Goal: Contribute content: Contribute content

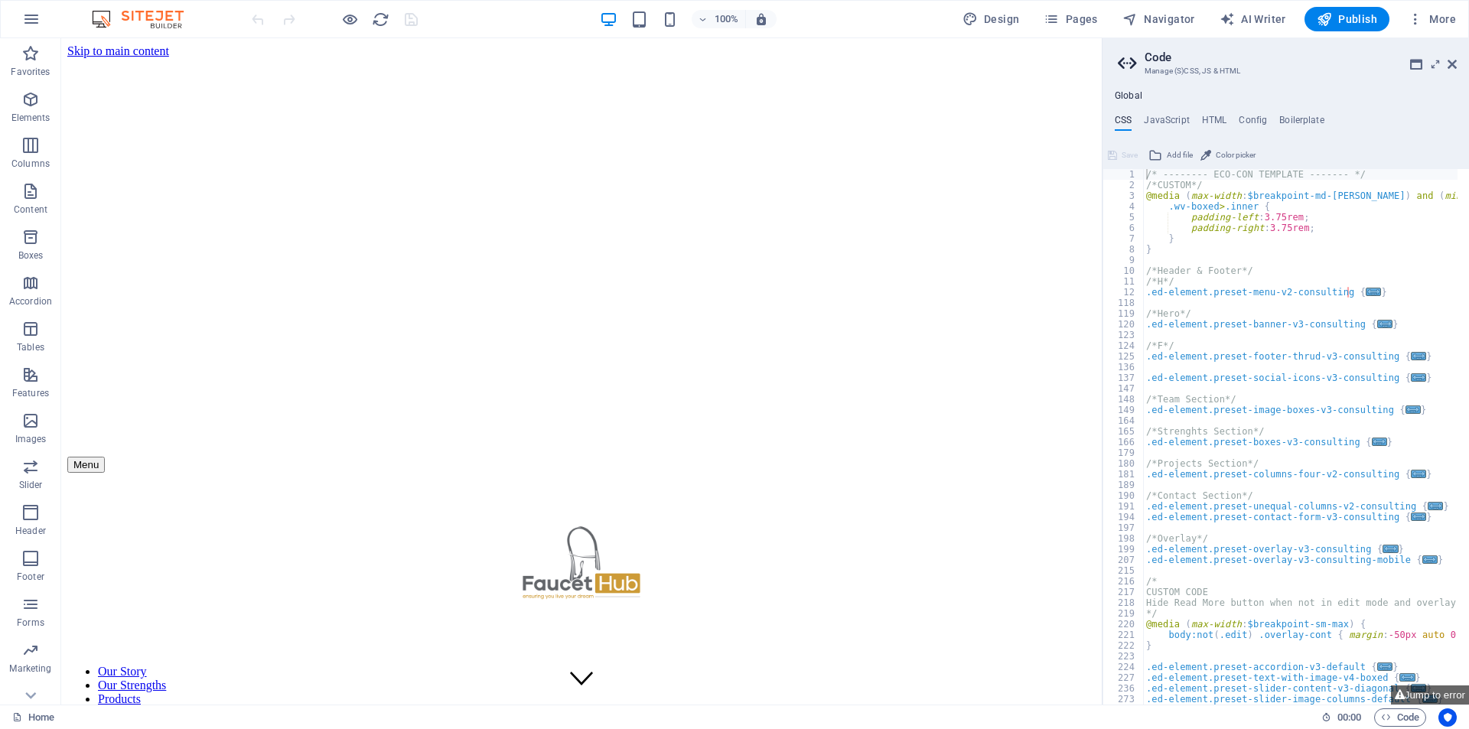
type textarea "padding-right: 3.75rem;"
click at [1290, 231] on div "/* -------- ECO-CON TEMPLATE ------- */ /*CUSTOM*/ @media ( max-width : $breakp…" at bounding box center [1339, 441] width 392 height 545
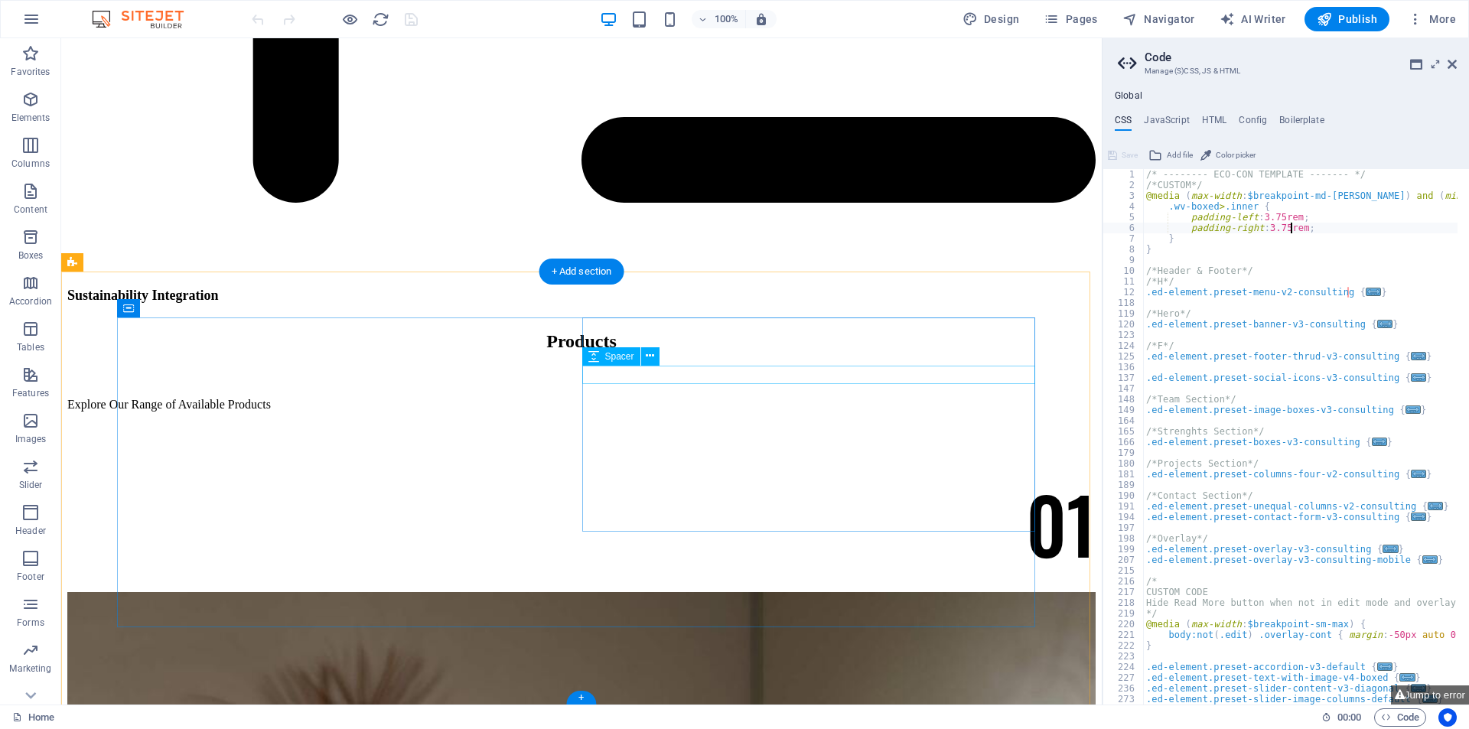
scroll to position [8329, 0]
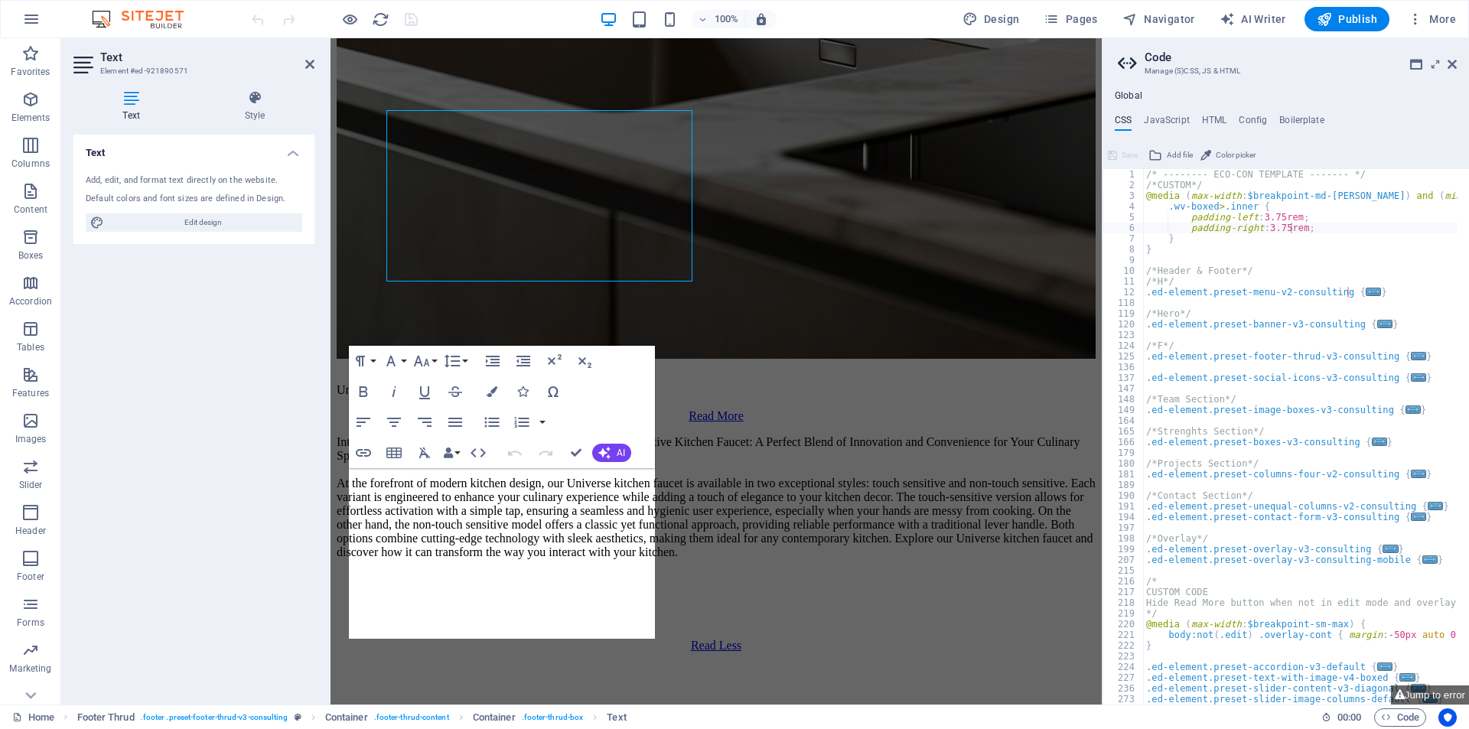
scroll to position [8674, 0]
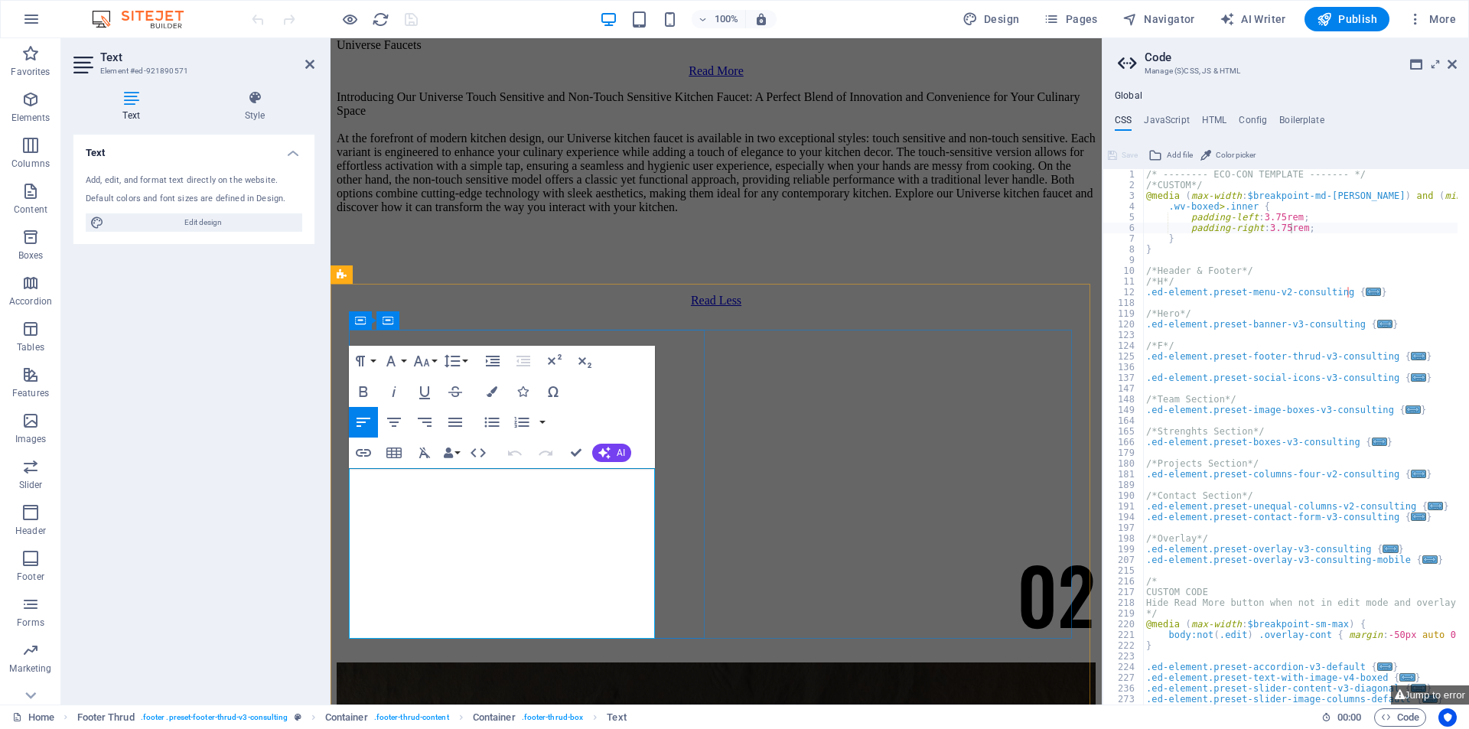
drag, startPoint x: 441, startPoint y: 477, endPoint x: 545, endPoint y: 635, distance: 188.8
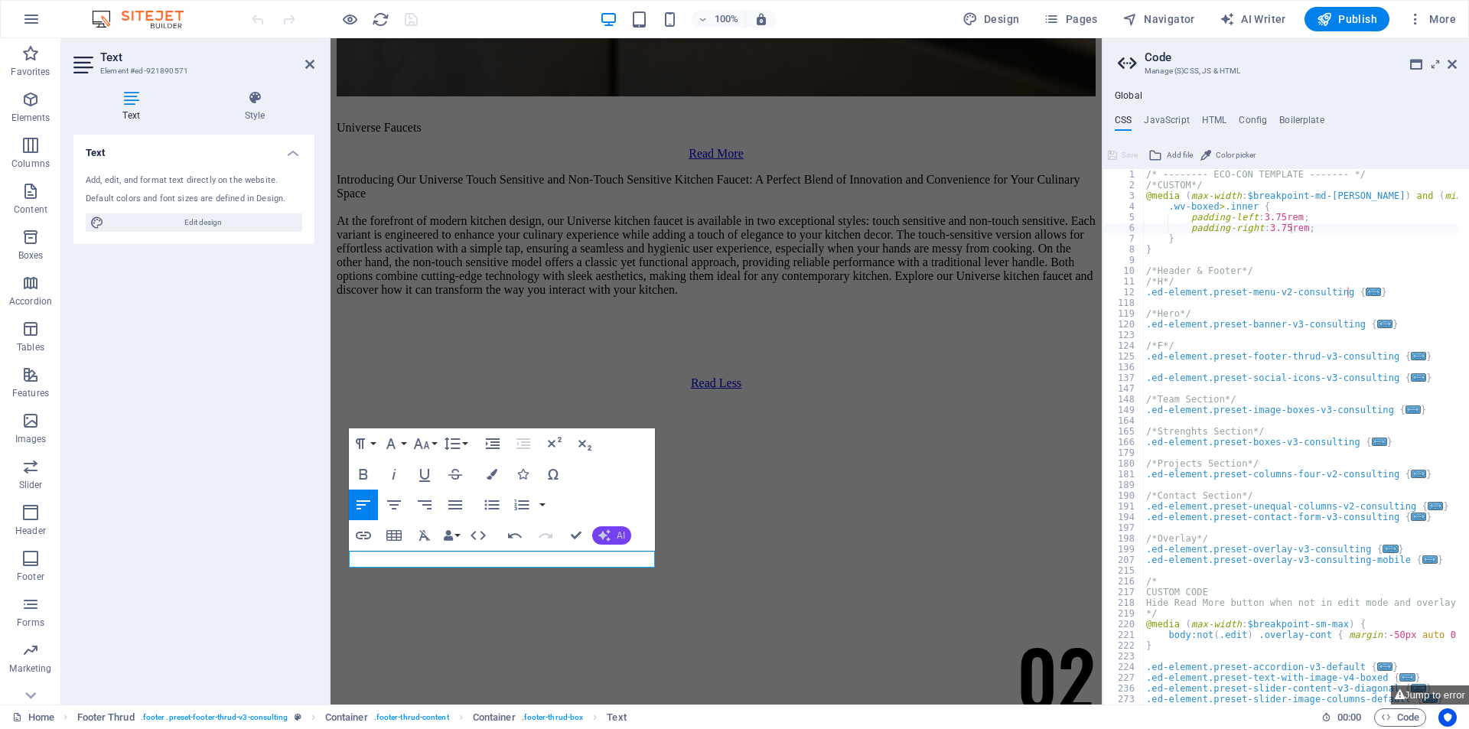
click at [608, 530] on icon "button" at bounding box center [604, 535] width 12 height 12
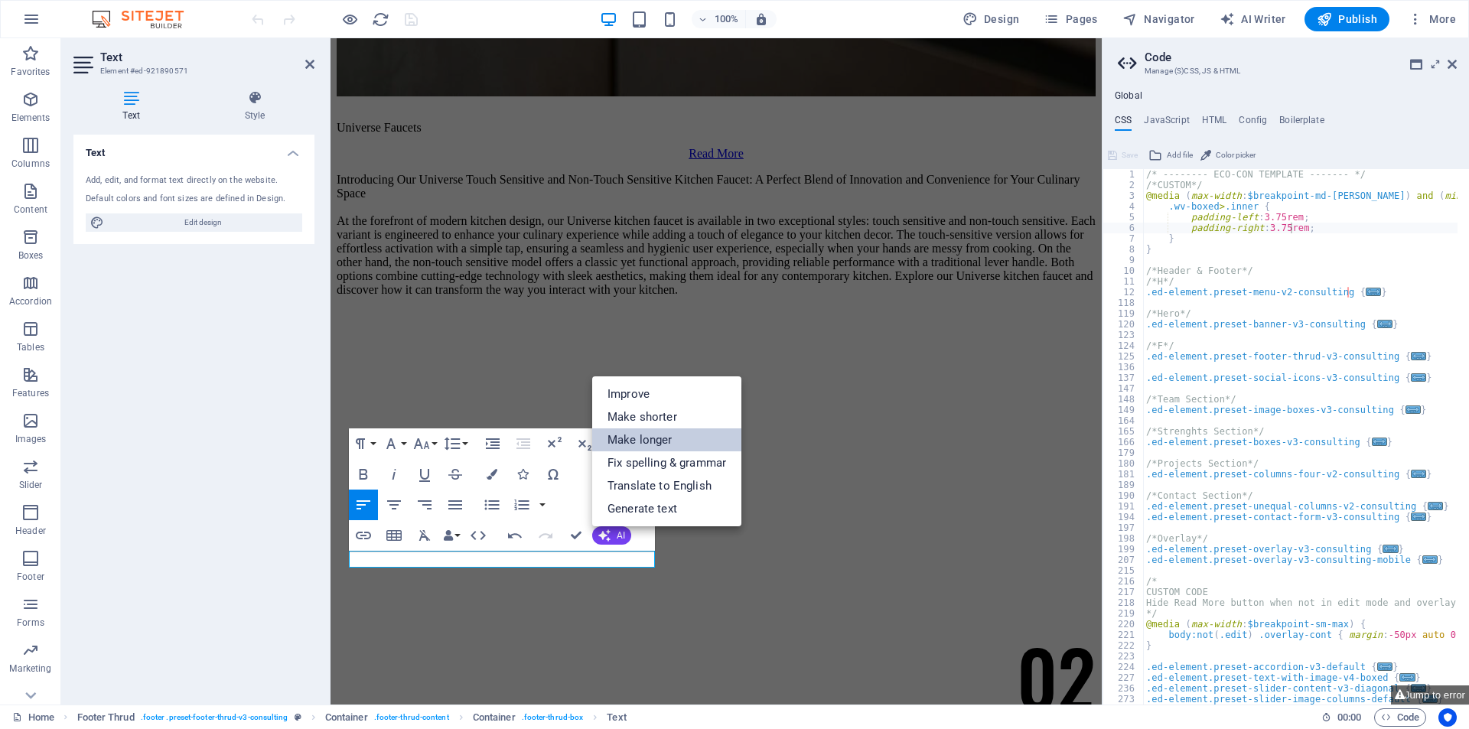
click at [630, 434] on link "Make longer" at bounding box center [666, 439] width 149 height 23
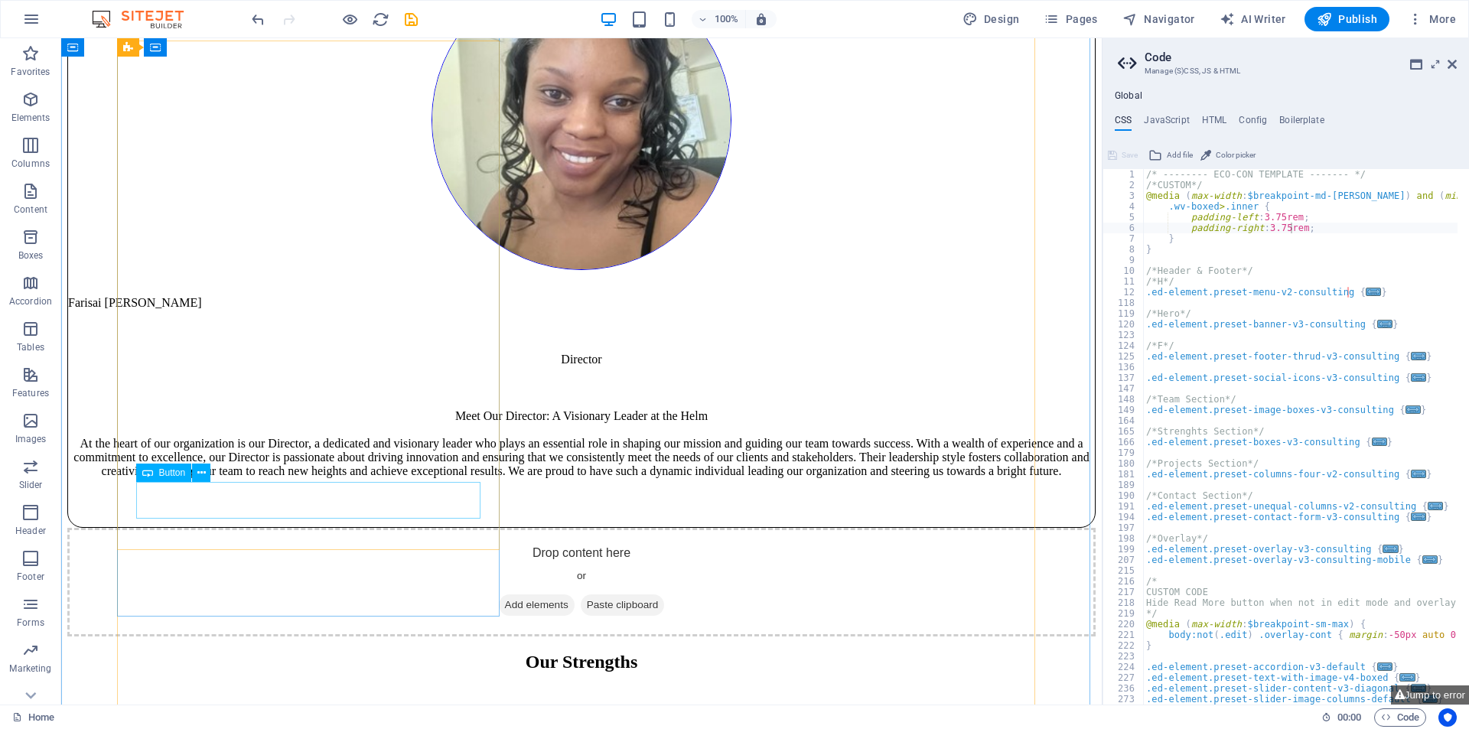
scroll to position [3333, 0]
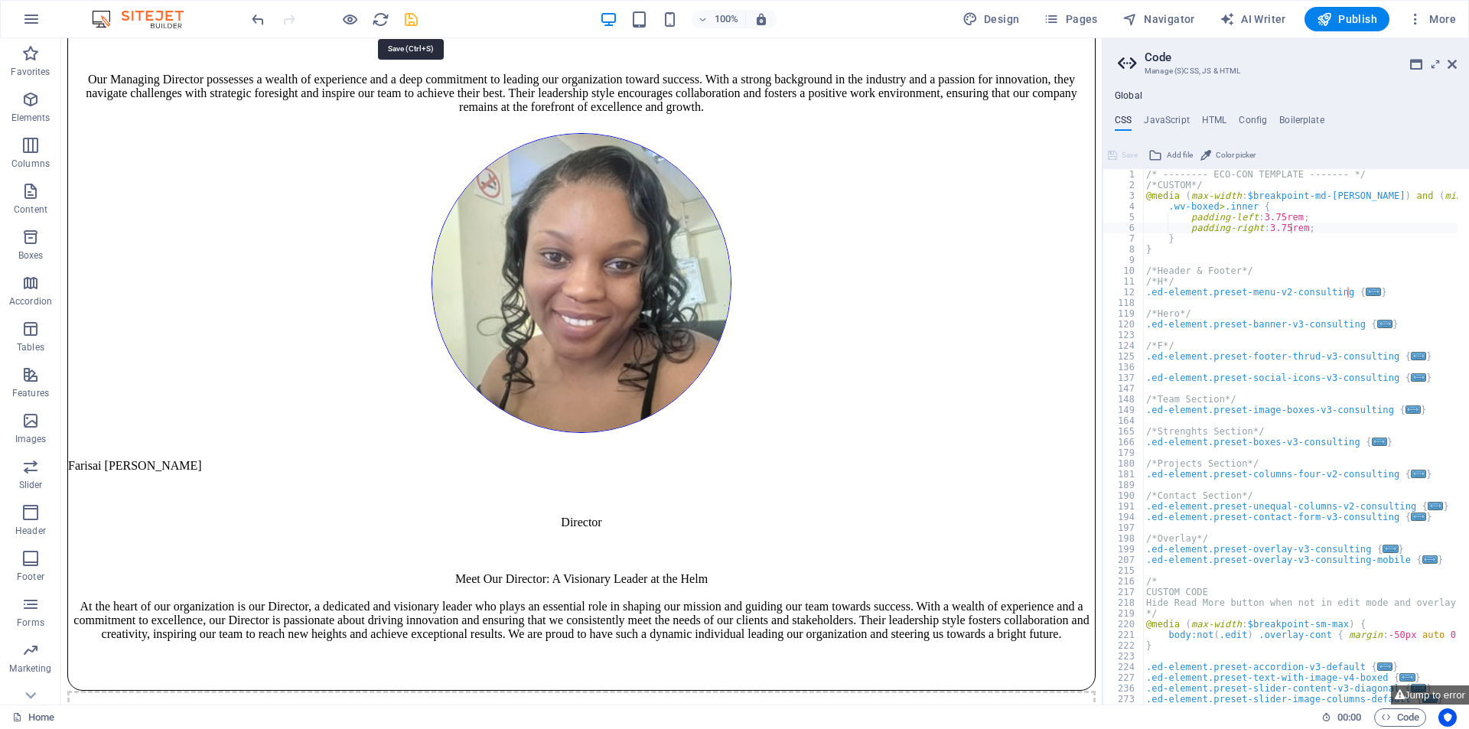
click at [408, 18] on icon "save" at bounding box center [411, 20] width 18 height 18
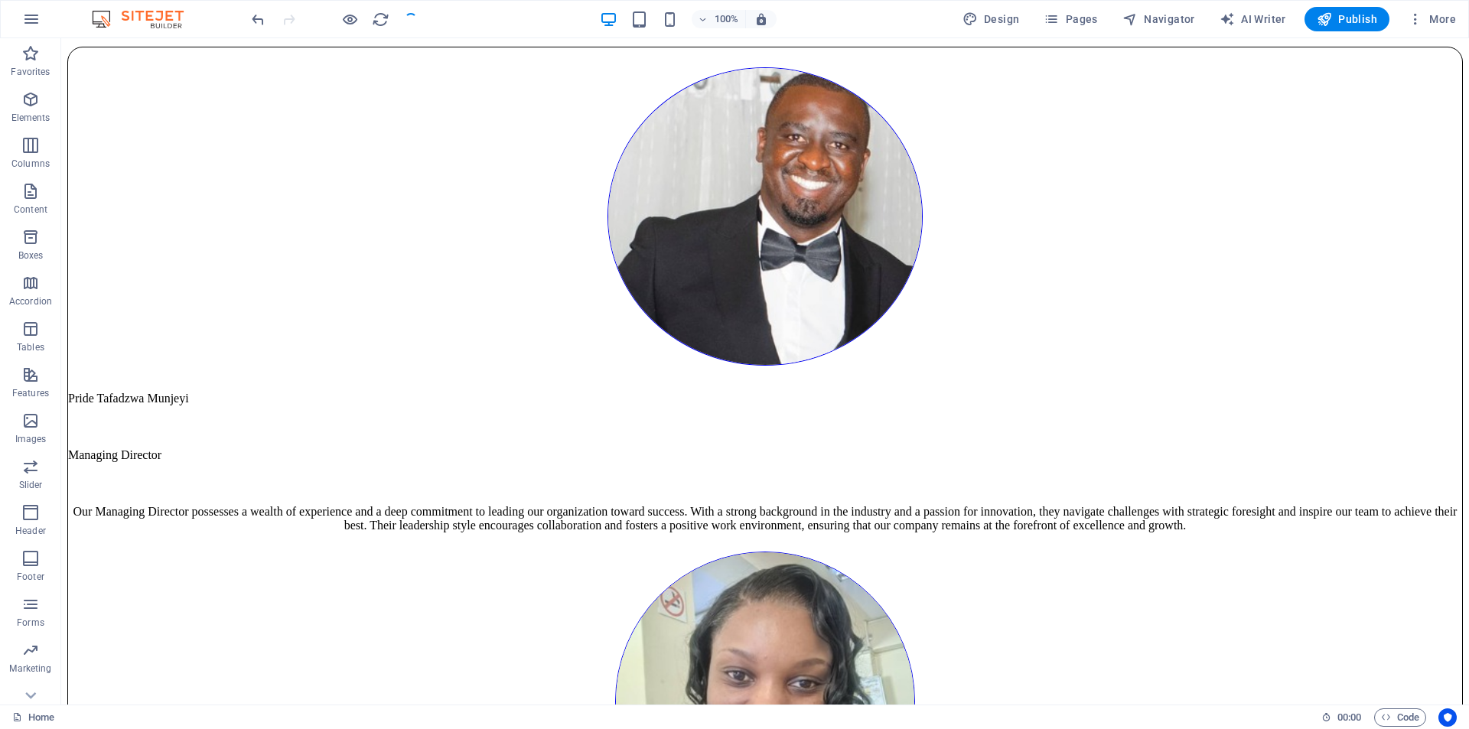
checkbox input "false"
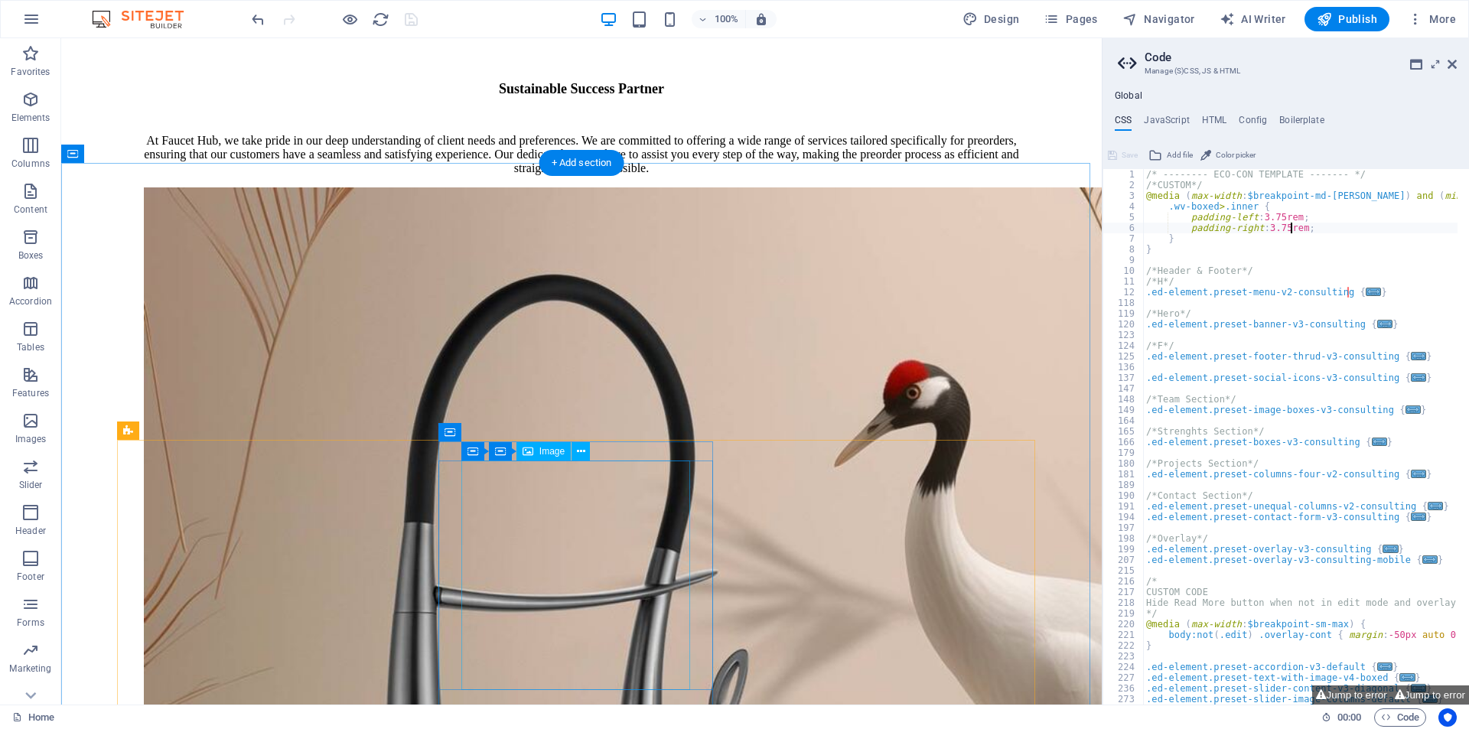
scroll to position [1267, 0]
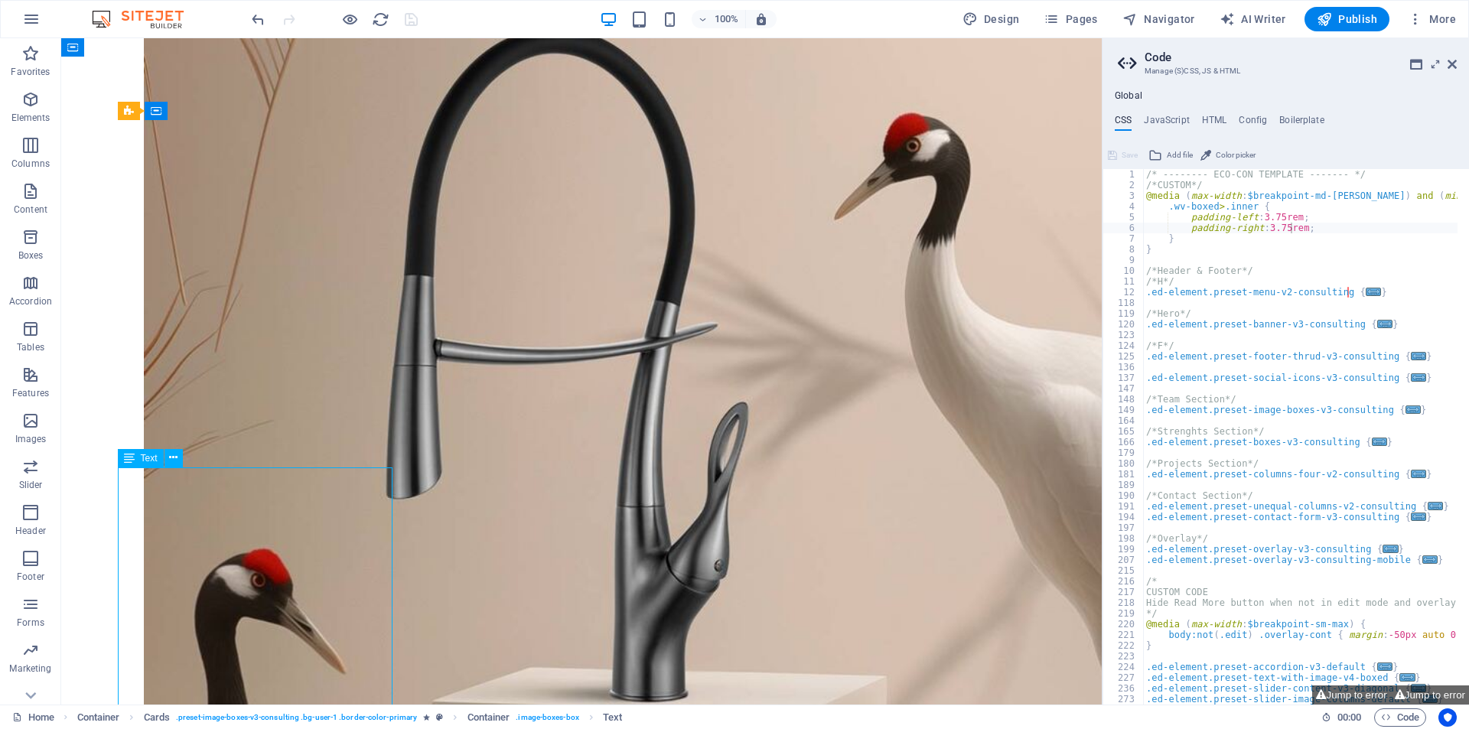
scroll to position [1420, 0]
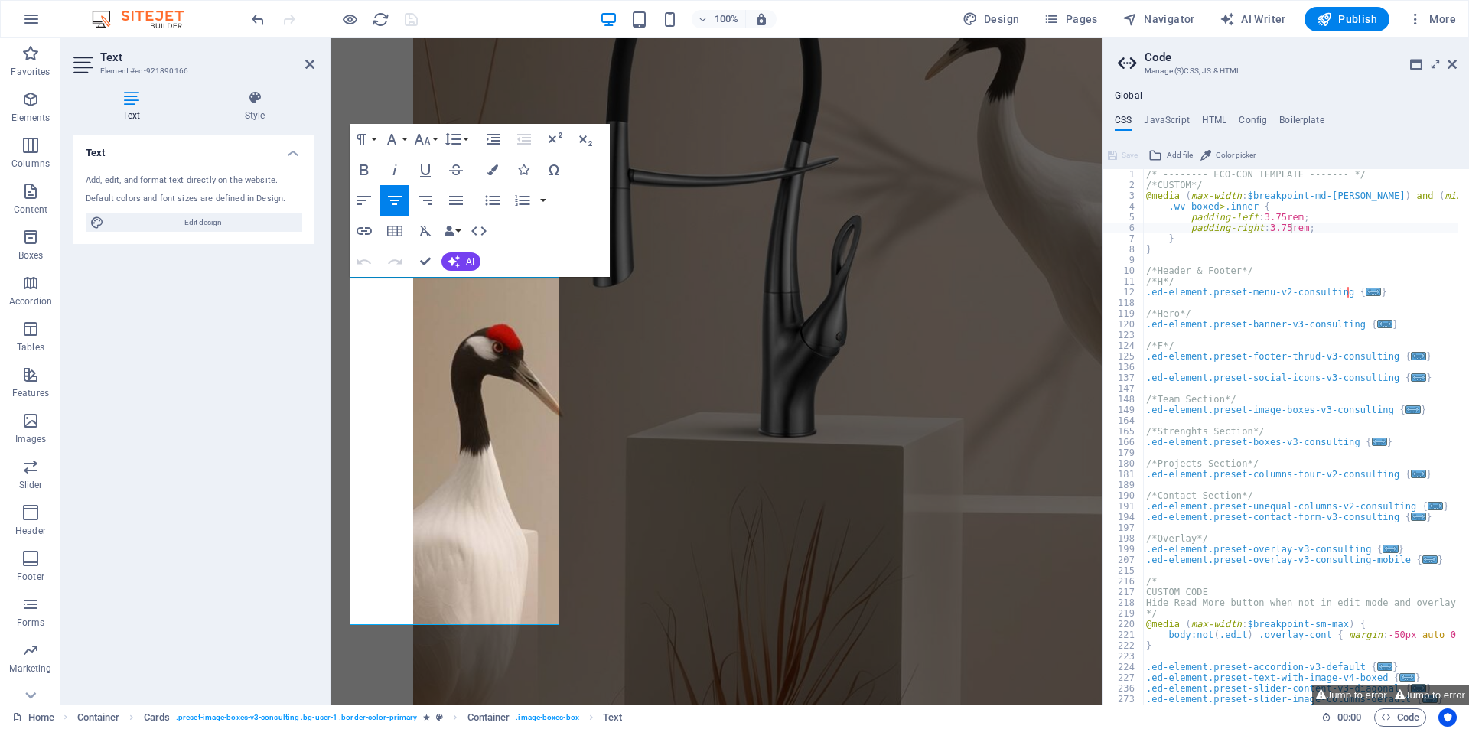
scroll to position [1657, 0]
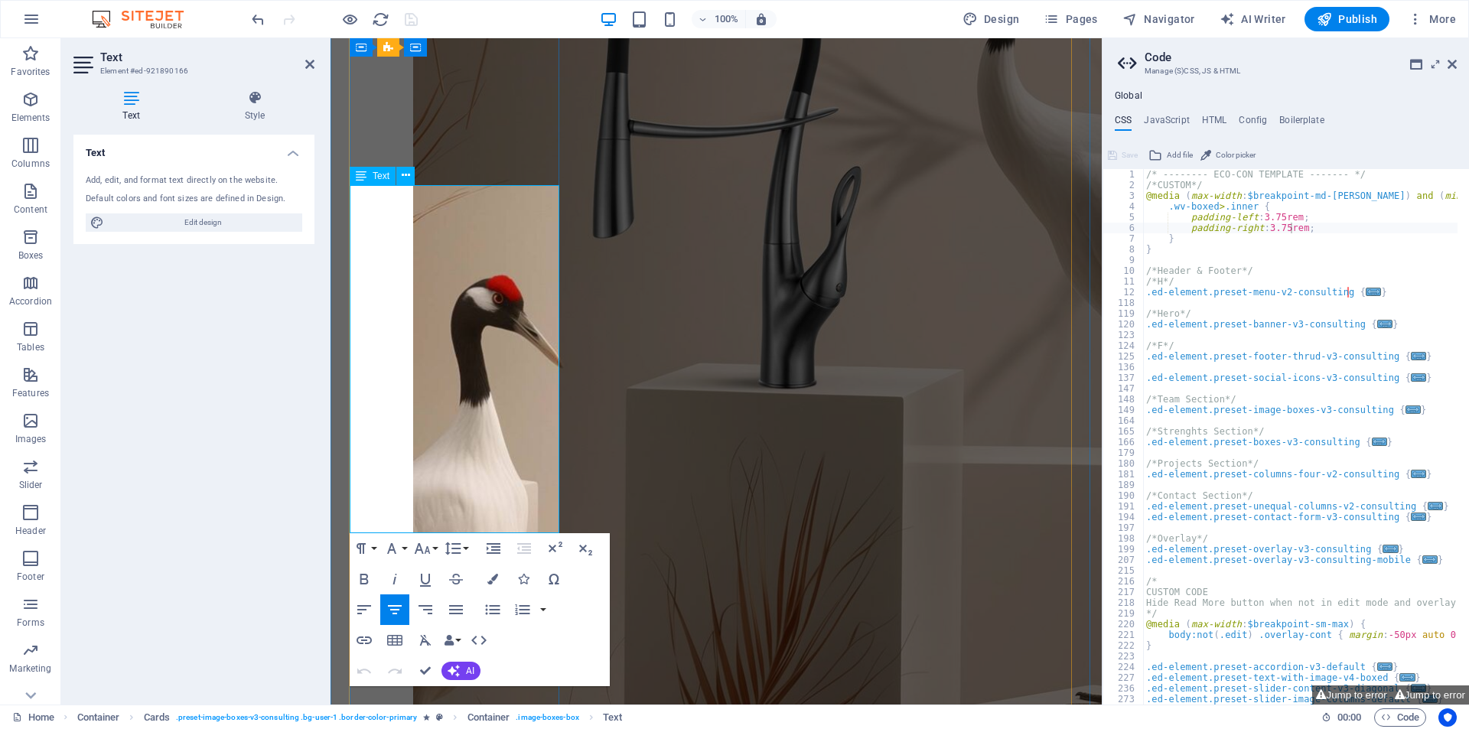
drag, startPoint x: 387, startPoint y: 396, endPoint x: 535, endPoint y: 503, distance: 182.4
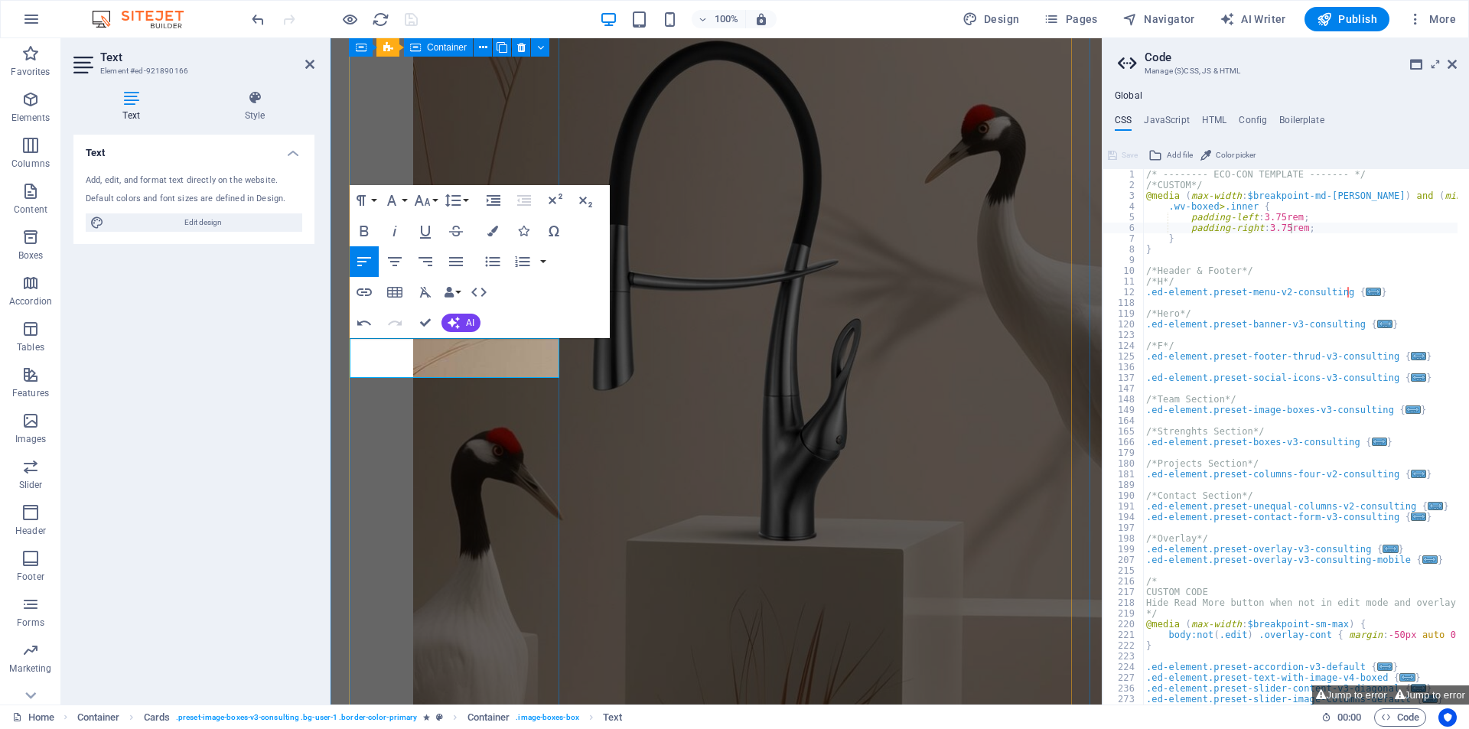
scroll to position [1504, 0]
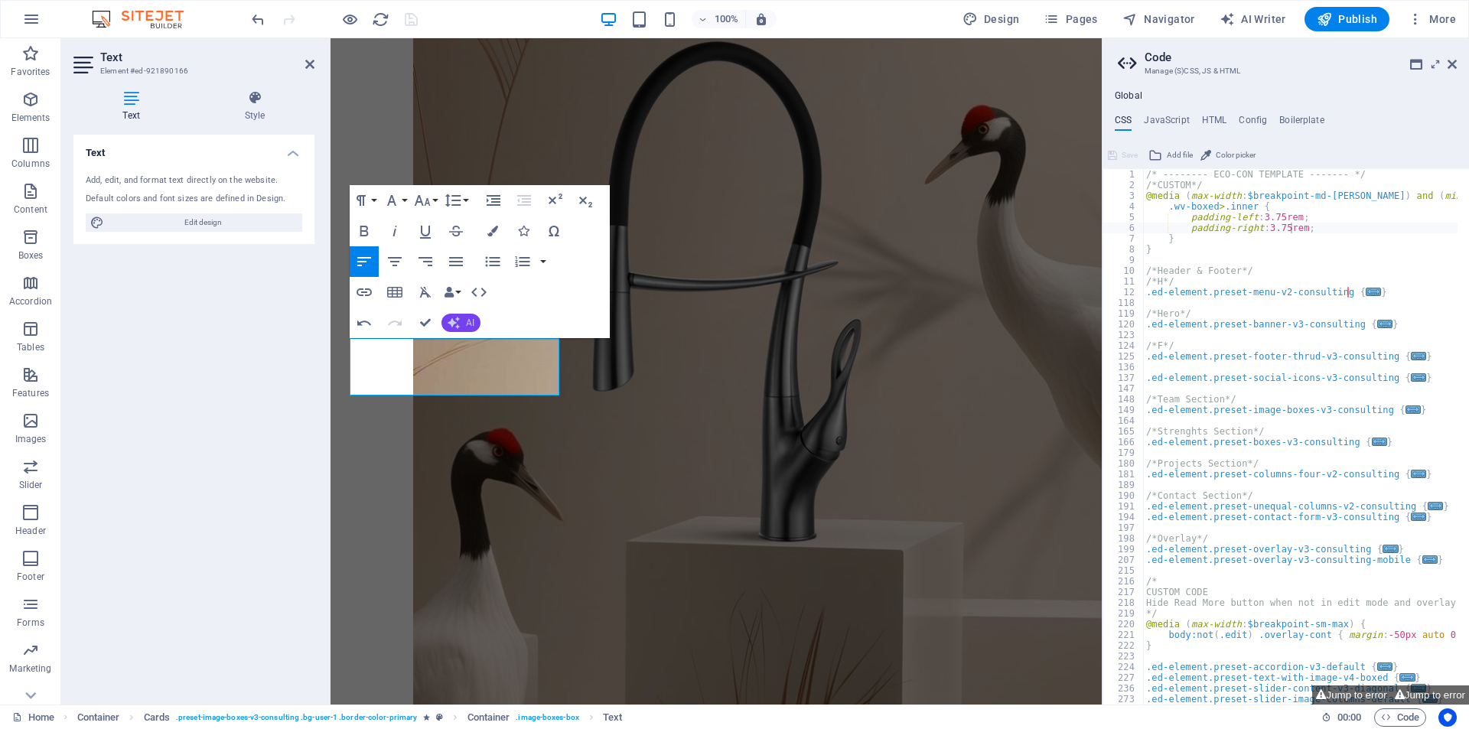
drag, startPoint x: 457, startPoint y: 320, endPoint x: 205, endPoint y: 316, distance: 251.7
click at [457, 320] on icon "button" at bounding box center [453, 323] width 12 height 12
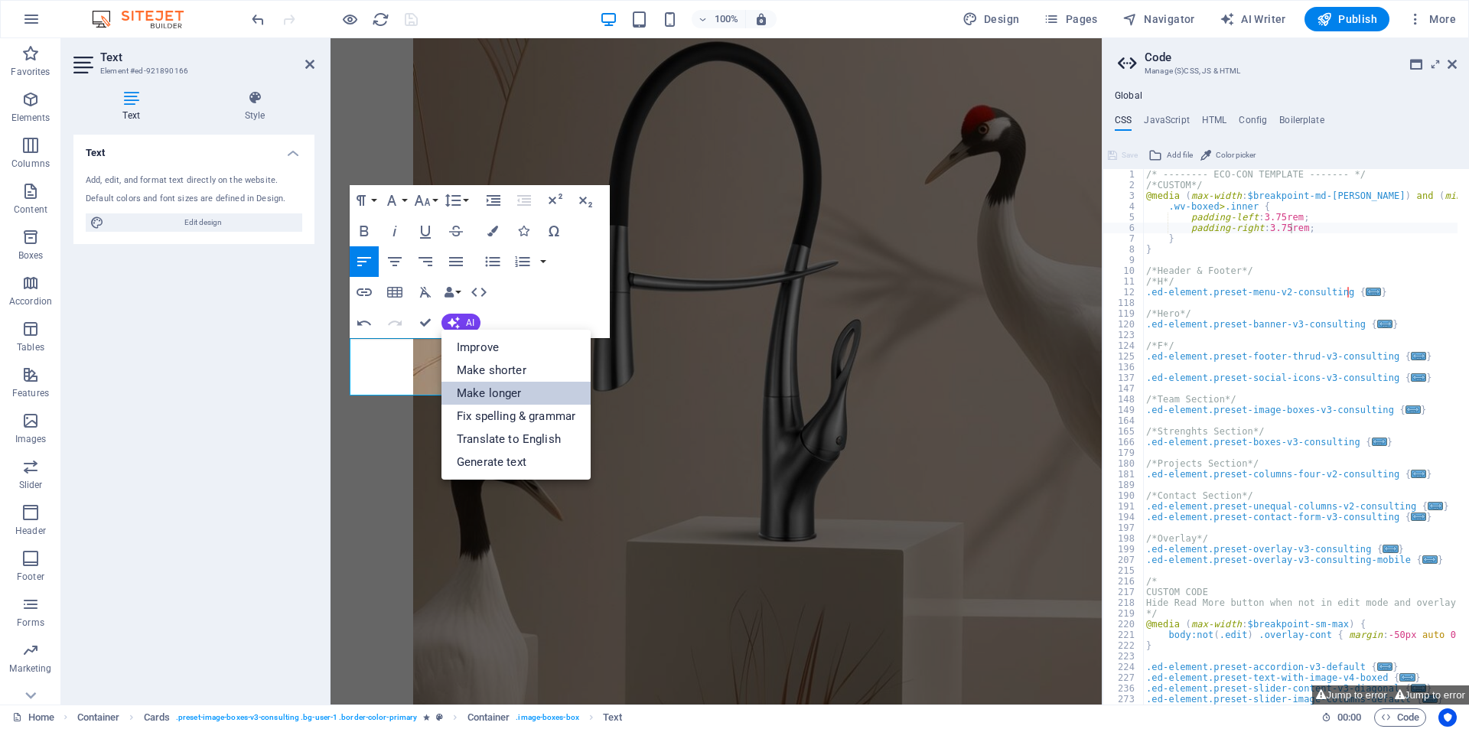
click at [516, 388] on link "Make longer" at bounding box center [515, 393] width 149 height 23
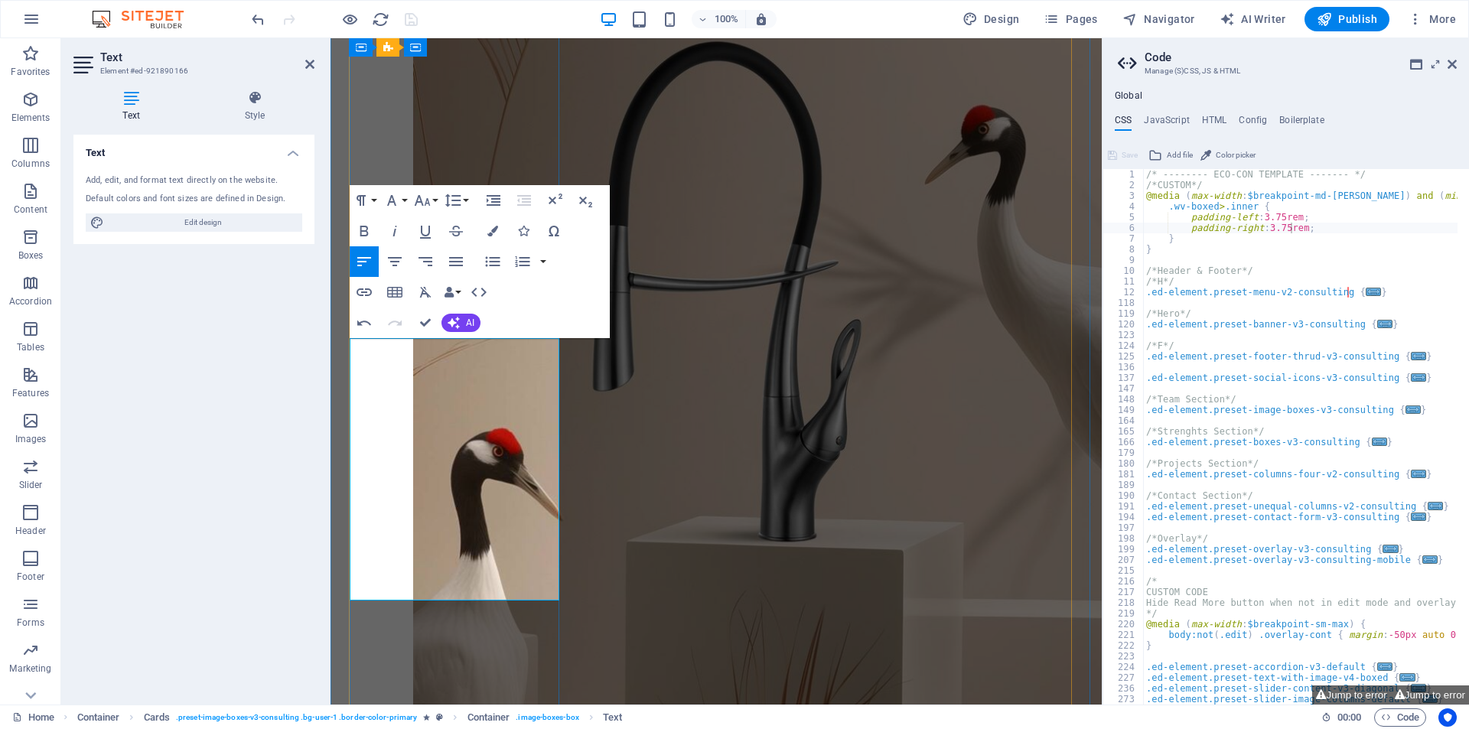
drag, startPoint x: 535, startPoint y: 570, endPoint x: 366, endPoint y: 345, distance: 280.9
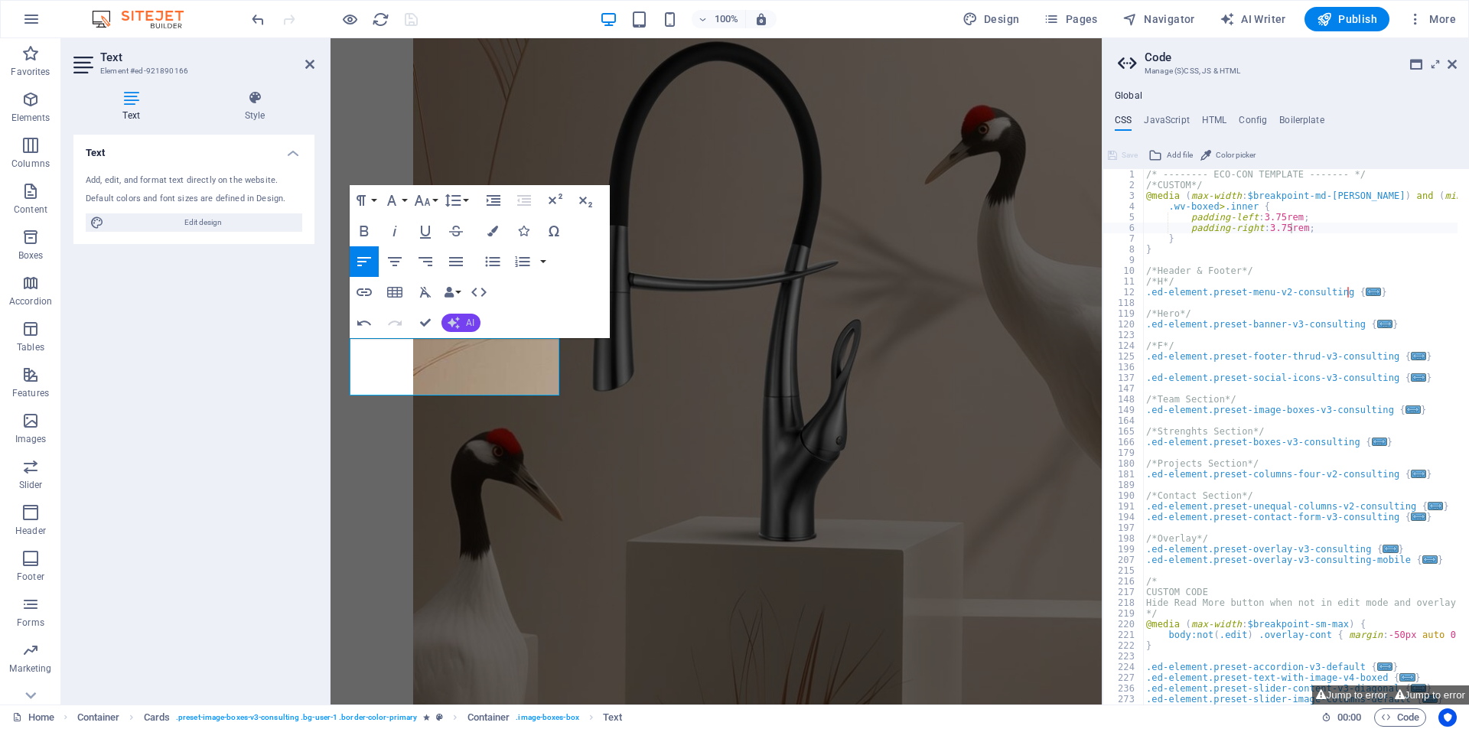
click at [462, 322] on button "AI" at bounding box center [460, 323] width 39 height 18
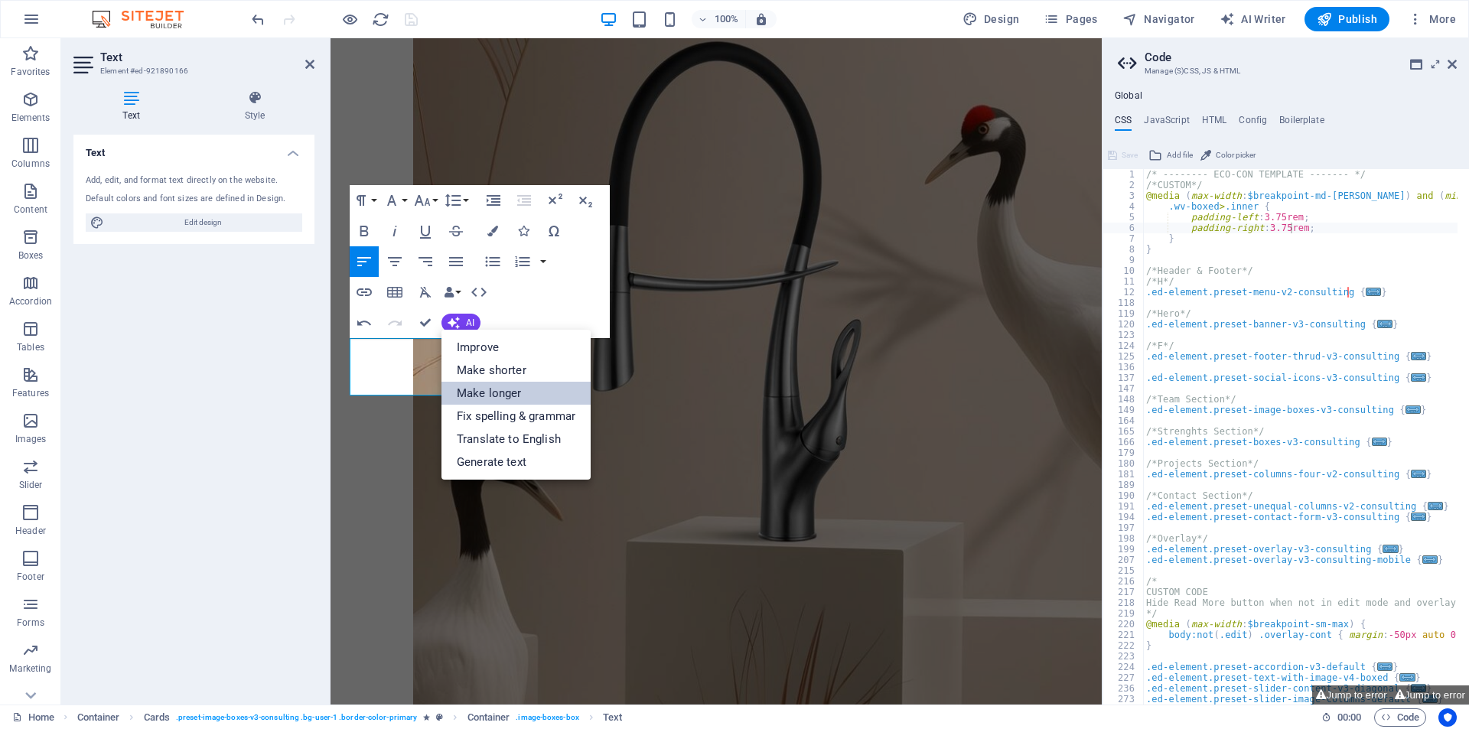
click at [481, 388] on link "Make longer" at bounding box center [515, 393] width 149 height 23
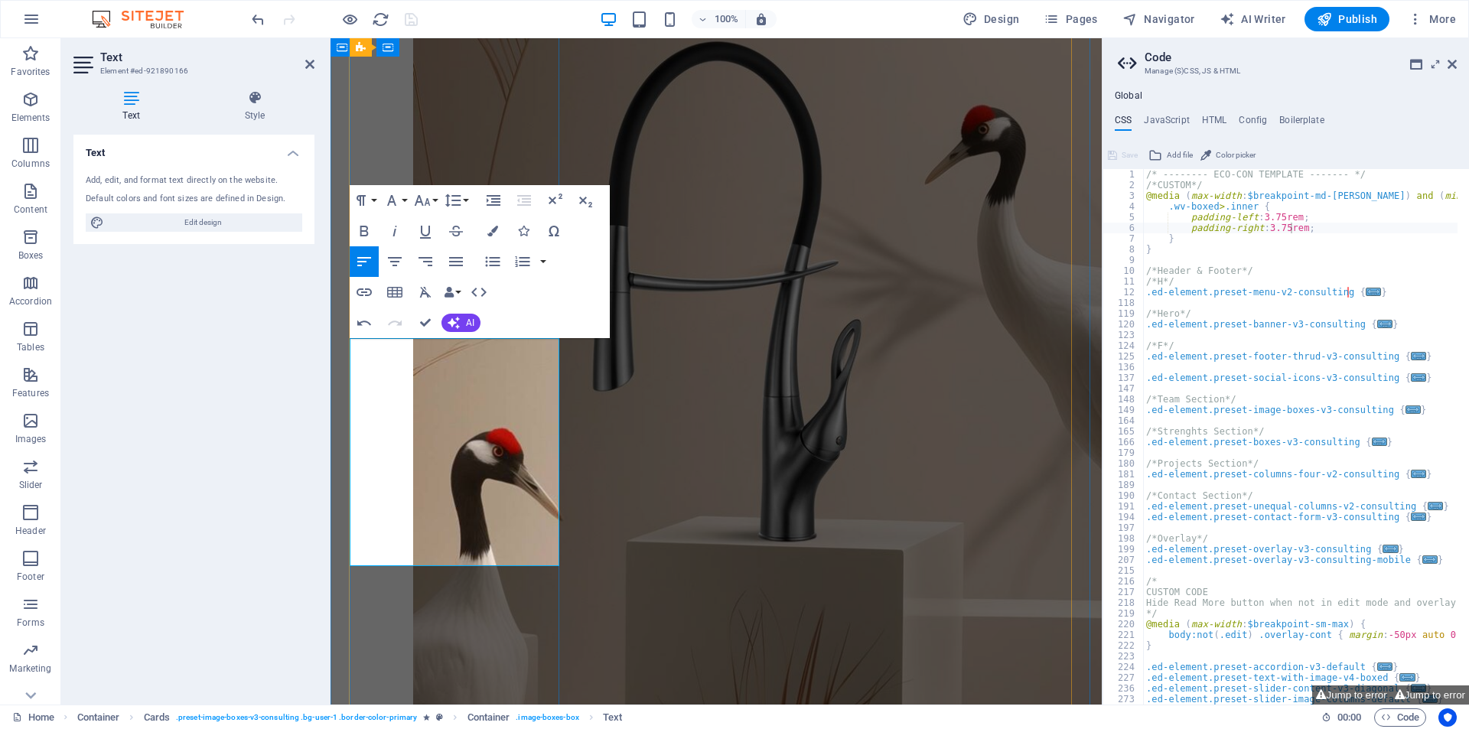
drag, startPoint x: 438, startPoint y: 470, endPoint x: 496, endPoint y: 540, distance: 91.3
drag, startPoint x: 483, startPoint y: 397, endPoint x: 493, endPoint y: 539, distance: 142.7
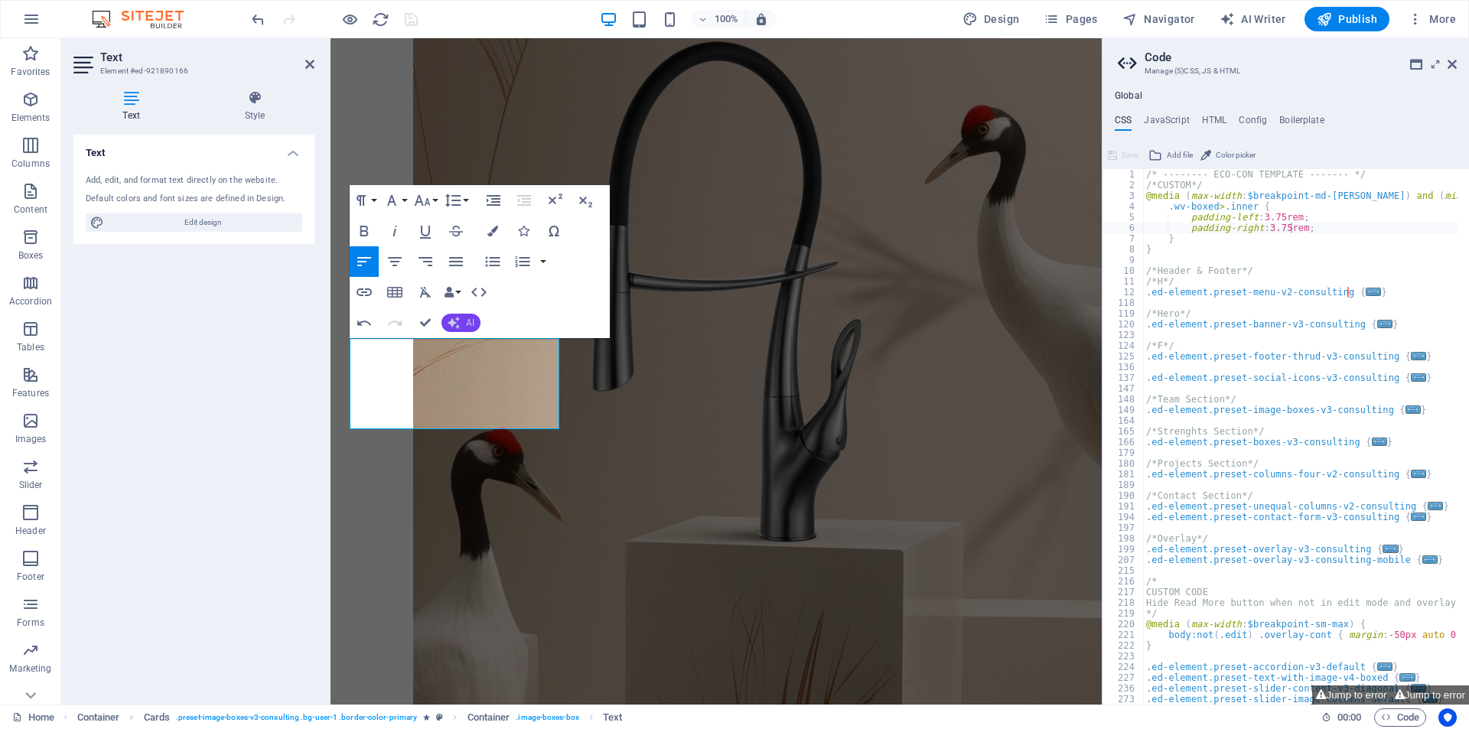
click at [459, 325] on icon "button" at bounding box center [453, 323] width 12 height 12
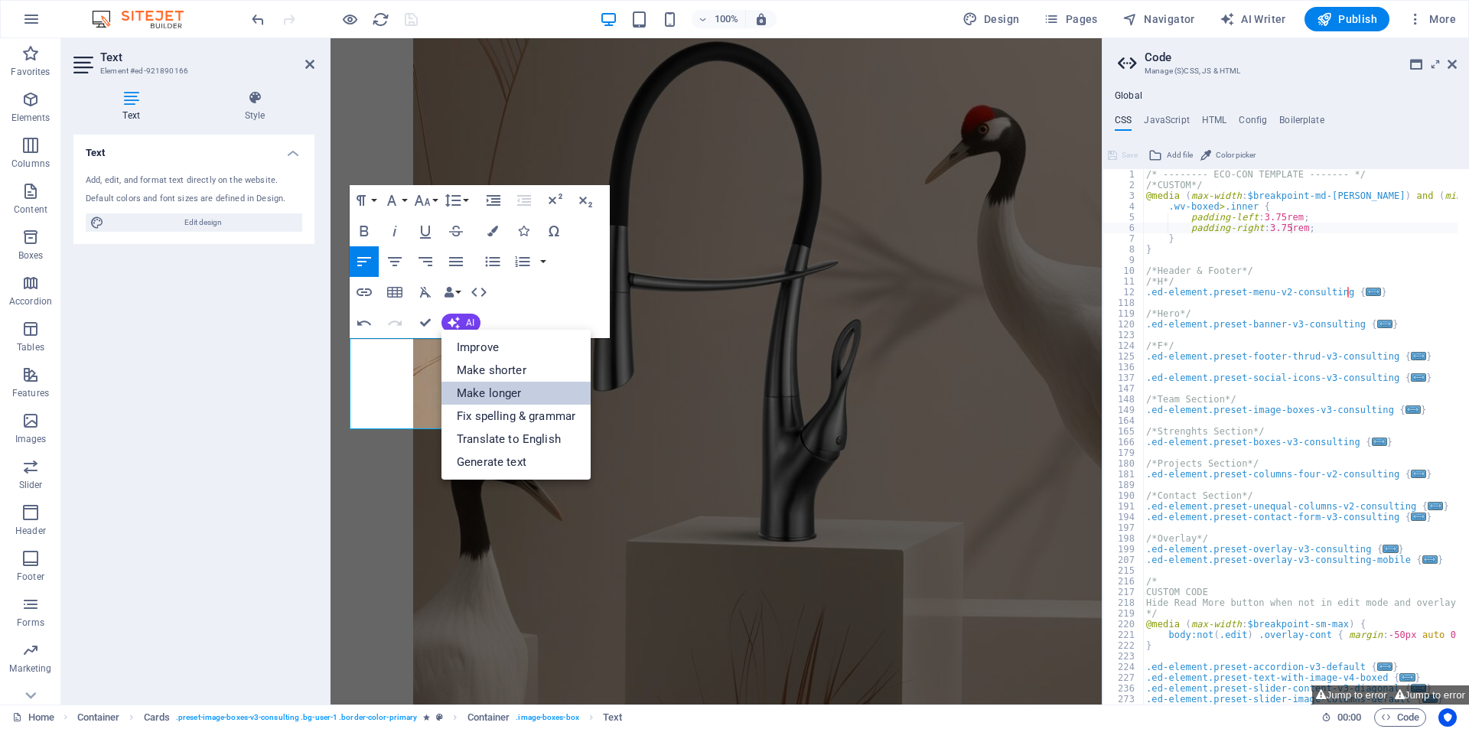
click at [497, 389] on link "Make longer" at bounding box center [515, 393] width 149 height 23
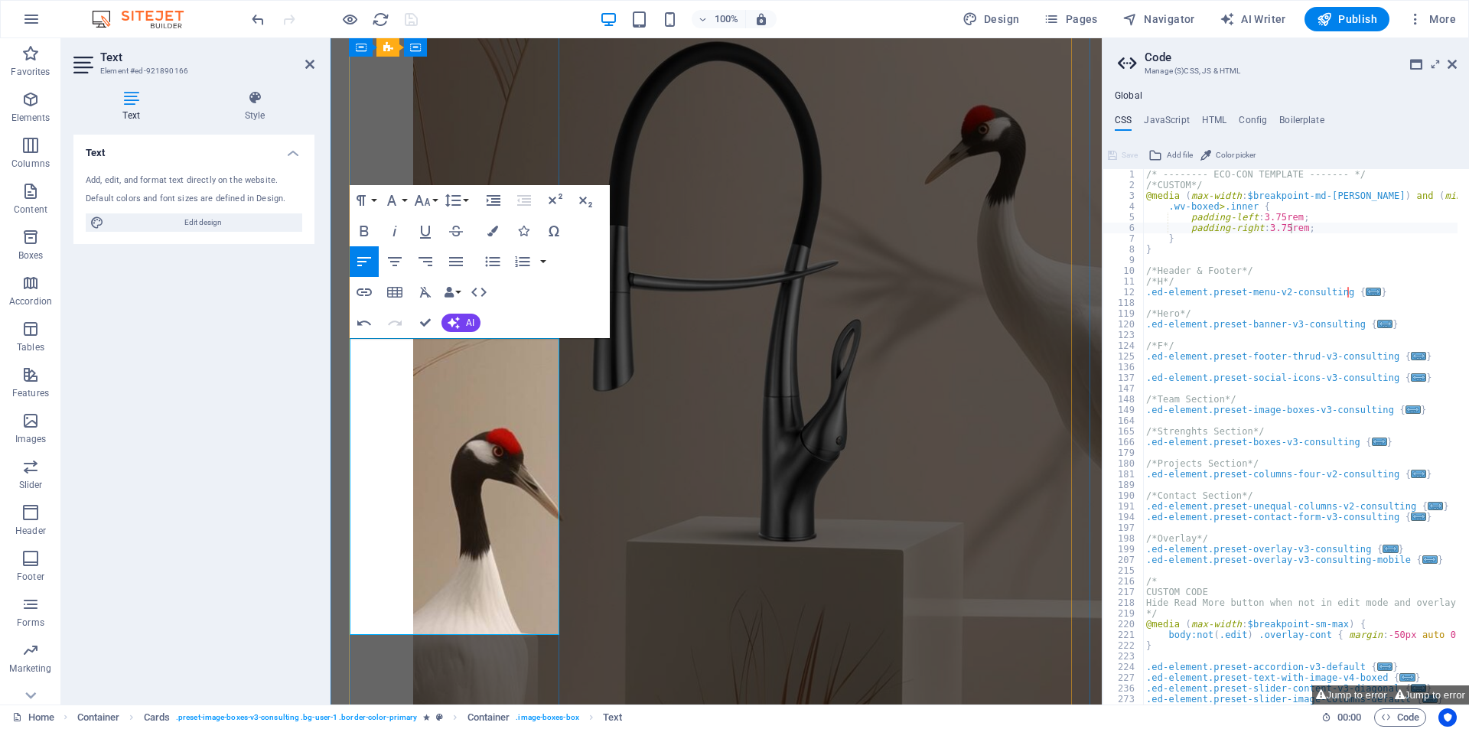
drag, startPoint x: 443, startPoint y: 567, endPoint x: 508, endPoint y: 603, distance: 74.3
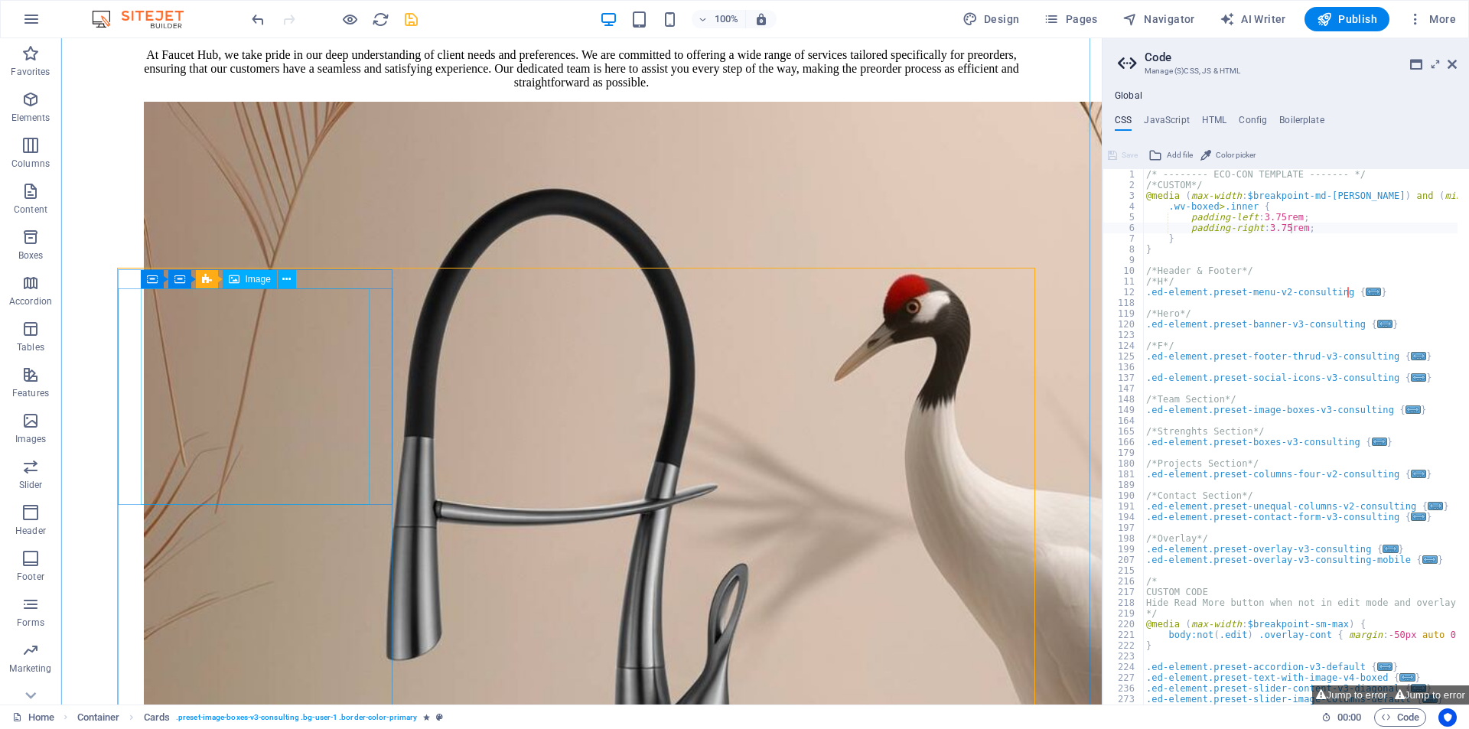
scroll to position [1240, 0]
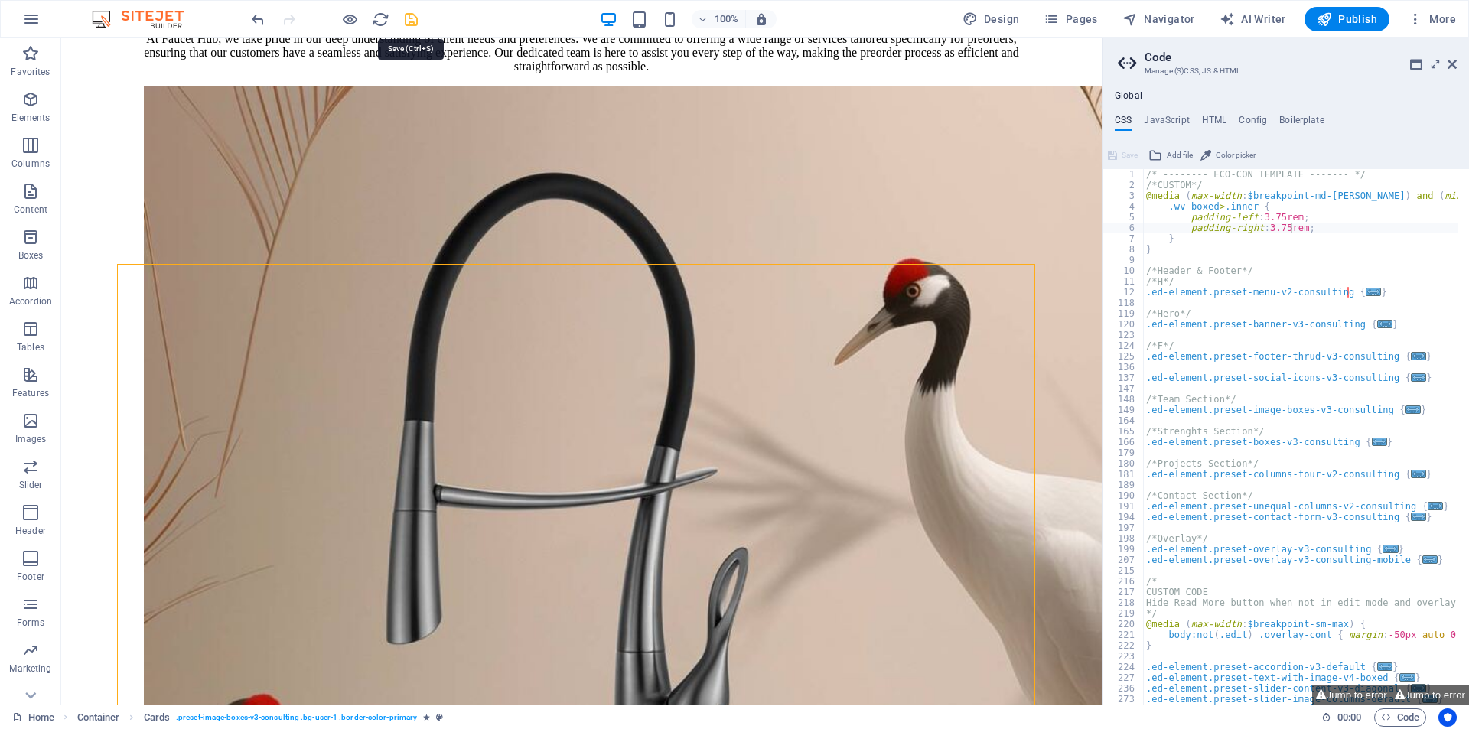
click at [405, 20] on icon "save" at bounding box center [411, 20] width 18 height 18
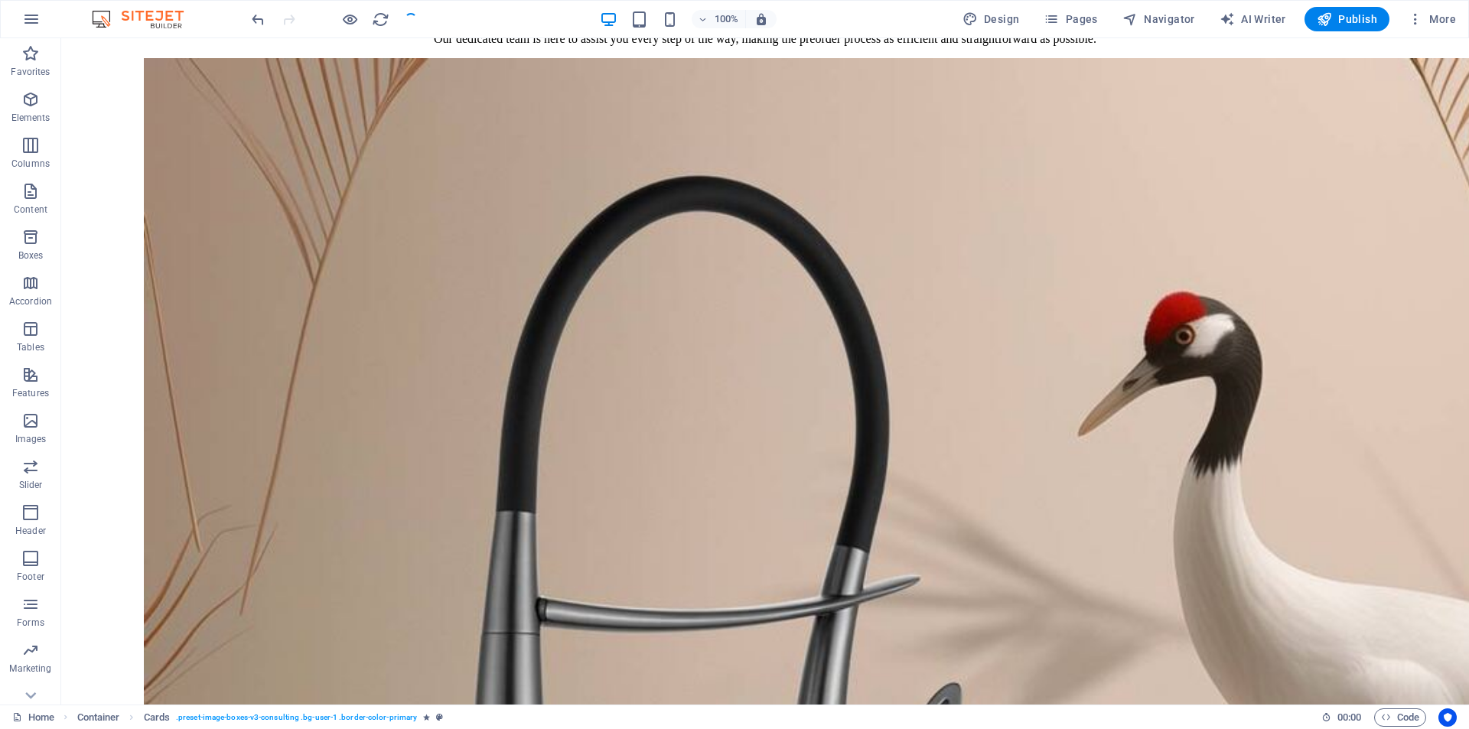
checkbox input "false"
